Goal: Task Accomplishment & Management: Manage account settings

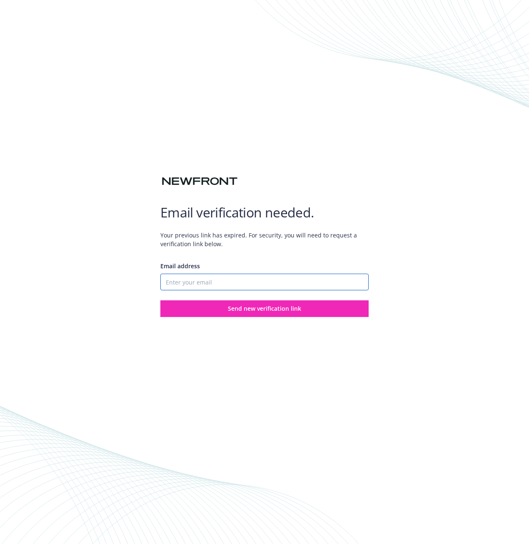
click at [204, 282] on input "Email address" at bounding box center [264, 282] width 208 height 17
type input "[EMAIL_ADDRESS][DOMAIN_NAME]"
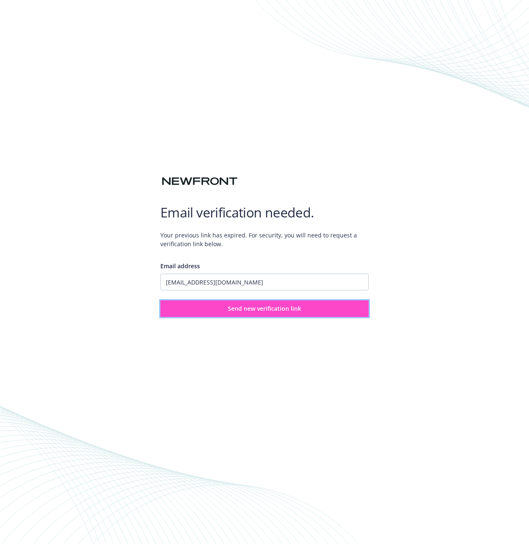
click at [292, 310] on span "Send new verification link" at bounding box center [264, 309] width 73 height 8
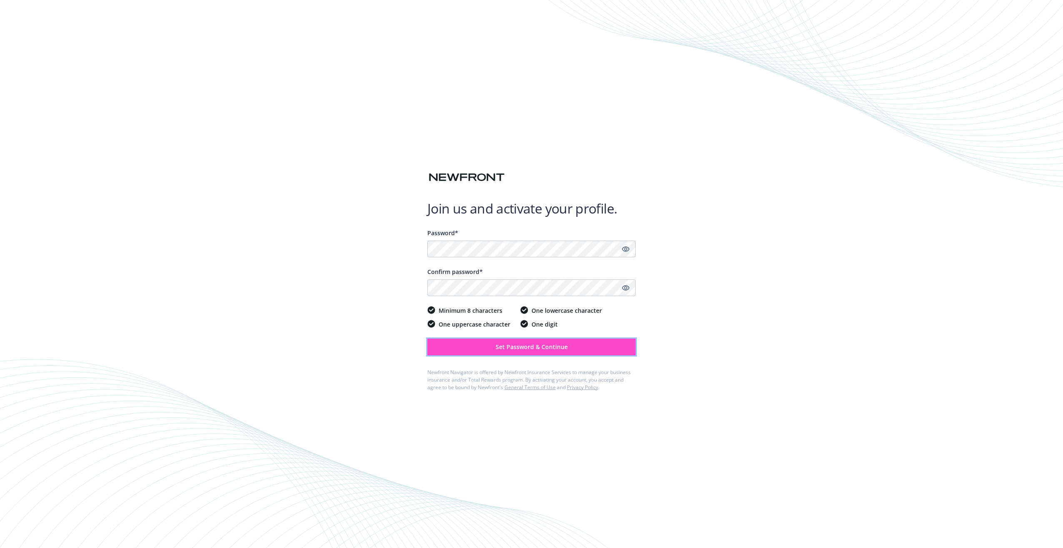
click at [529, 350] on span "Set Password & Continue" at bounding box center [532, 347] width 72 height 8
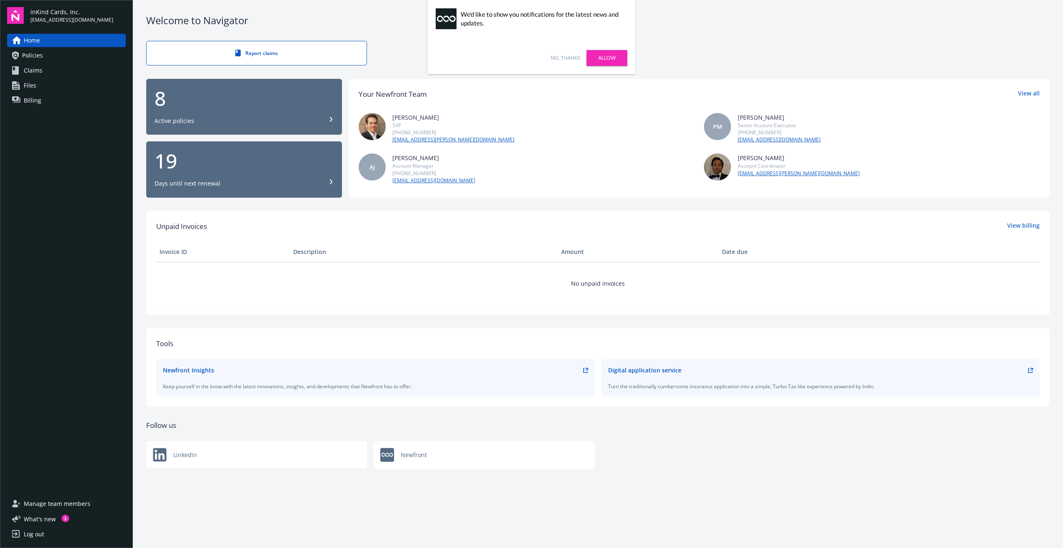
click at [62, 99] on link "Billing" at bounding box center [66, 100] width 119 height 13
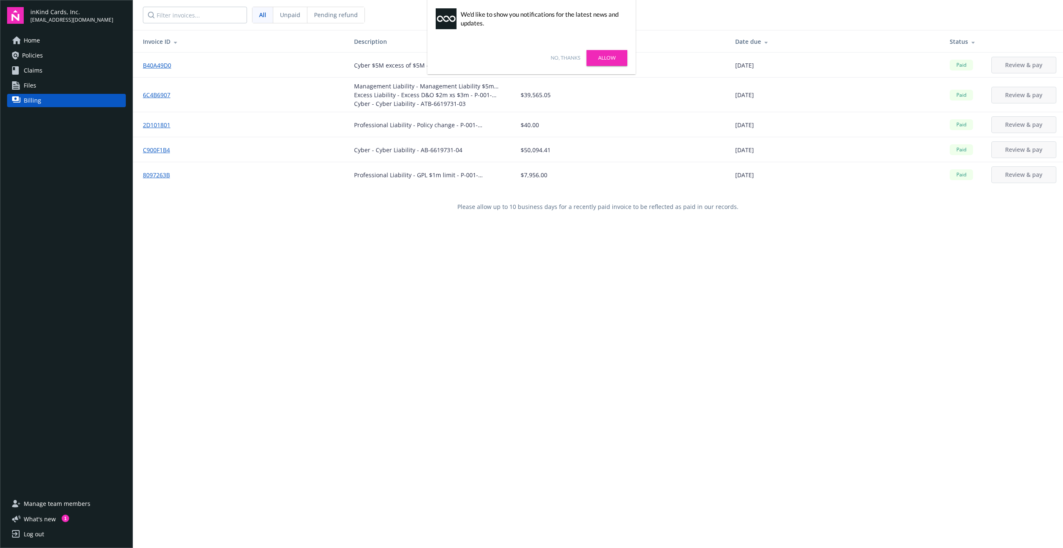
click at [572, 60] on link "No, thanks" at bounding box center [566, 58] width 30 height 8
click at [97, 87] on link "Files" at bounding box center [66, 85] width 119 height 13
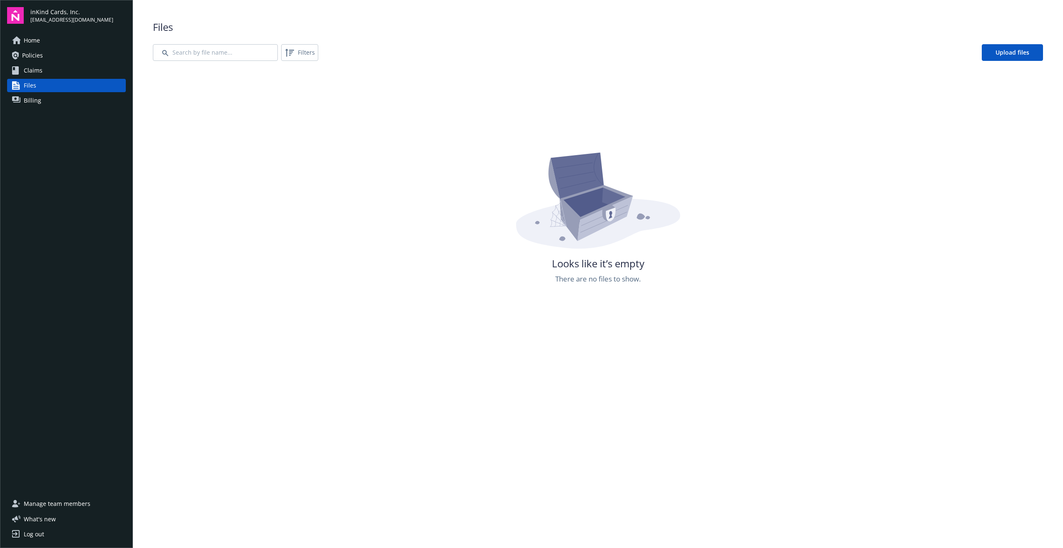
click at [74, 69] on link "Claims" at bounding box center [66, 70] width 119 height 13
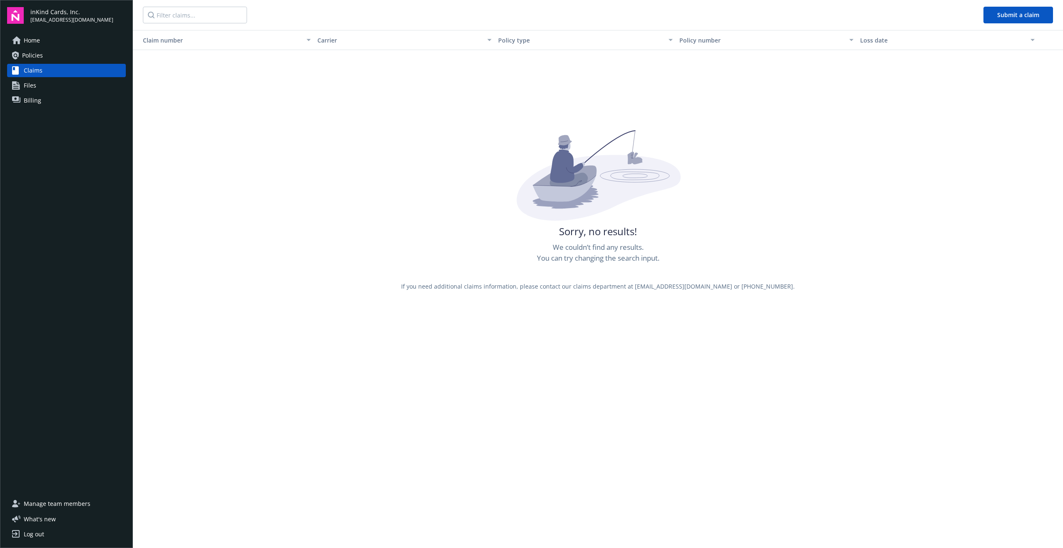
click at [70, 55] on link "Policies" at bounding box center [66, 55] width 119 height 13
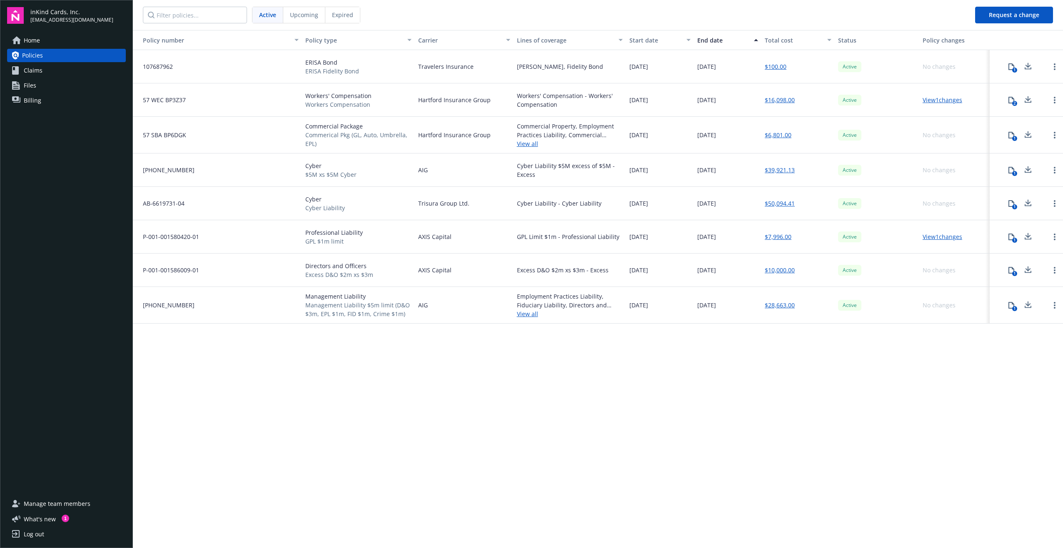
click at [35, 45] on span "Home" at bounding box center [32, 40] width 16 height 13
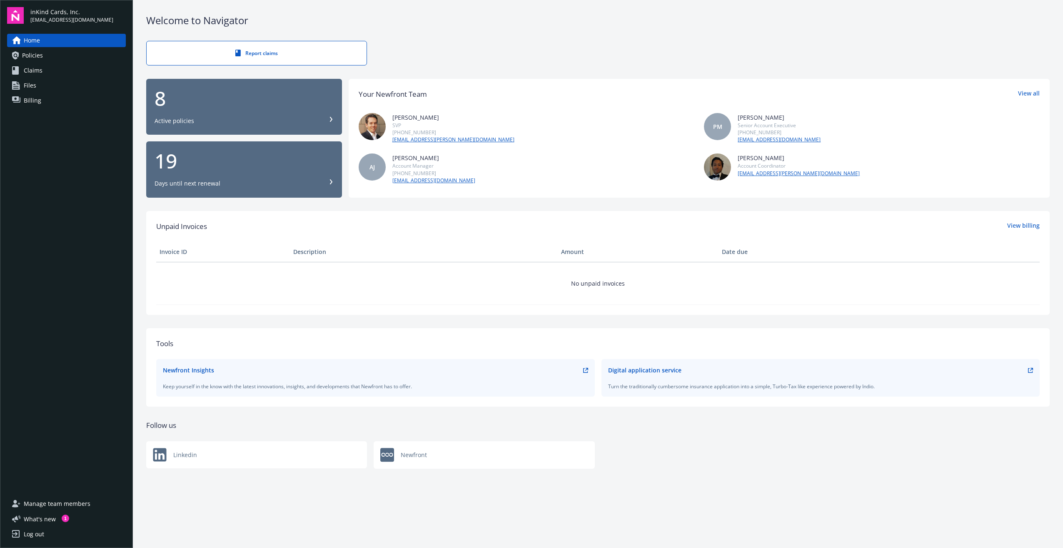
click at [73, 504] on span "Manage team members" at bounding box center [57, 503] width 67 height 13
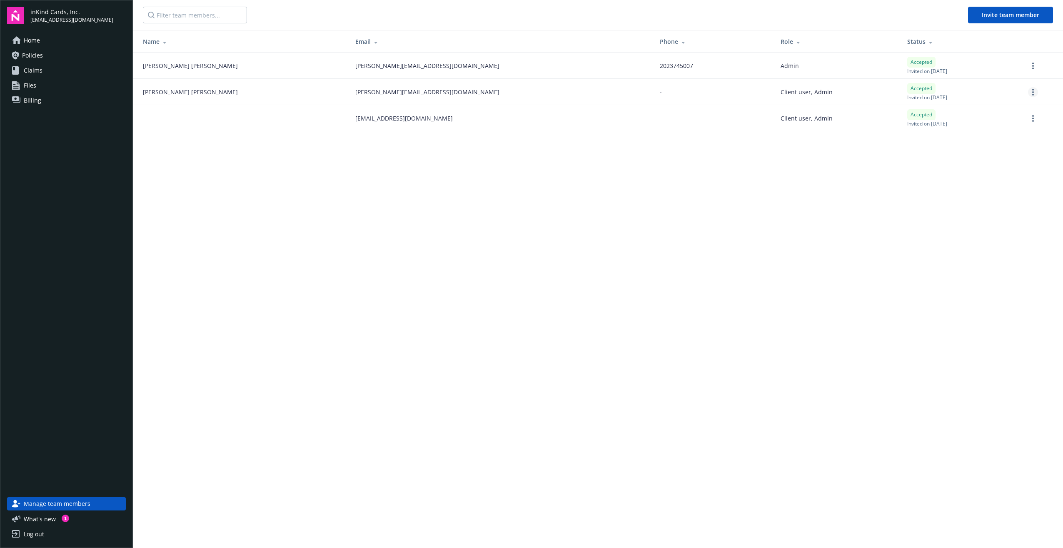
click at [1035, 90] on link "more" at bounding box center [1033, 92] width 10 height 10
click at [990, 163] on link "Remove team member" at bounding box center [989, 166] width 97 height 17
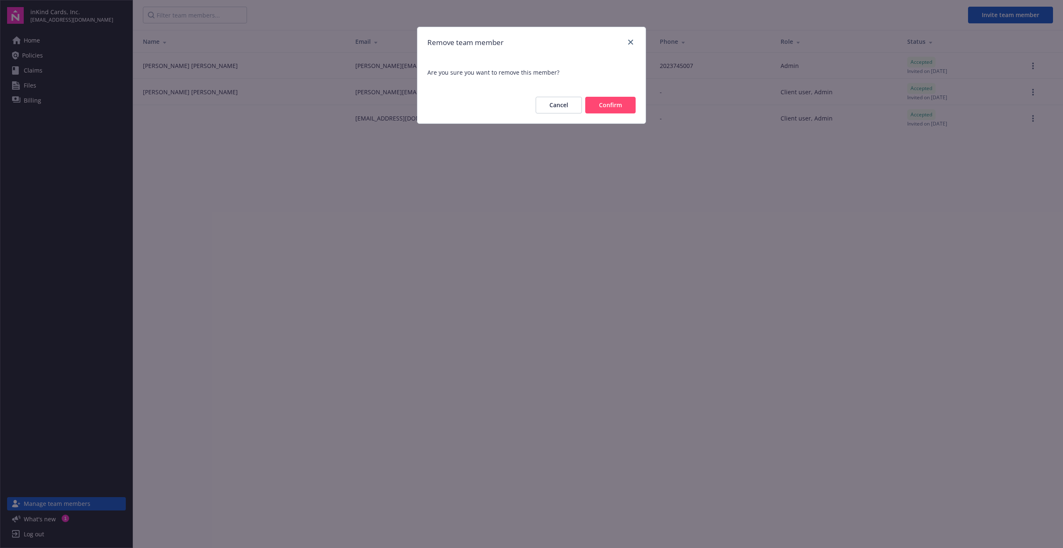
click at [614, 105] on button "Confirm" at bounding box center [610, 105] width 50 height 17
